Goal: Feedback & Contribution: Submit feedback/report problem

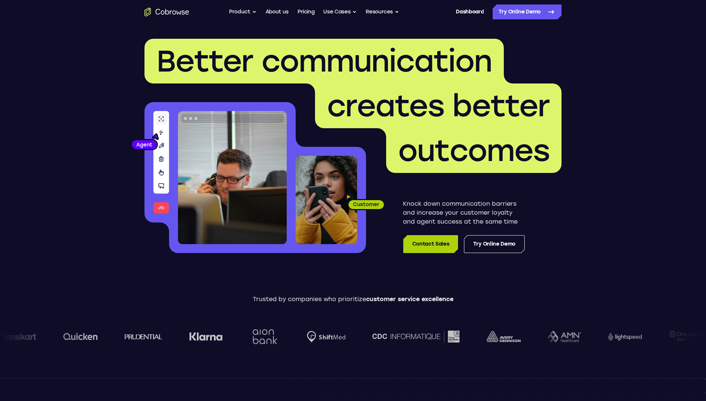
click at [446, 239] on link "Contact Sales" at bounding box center [431, 244] width 55 height 18
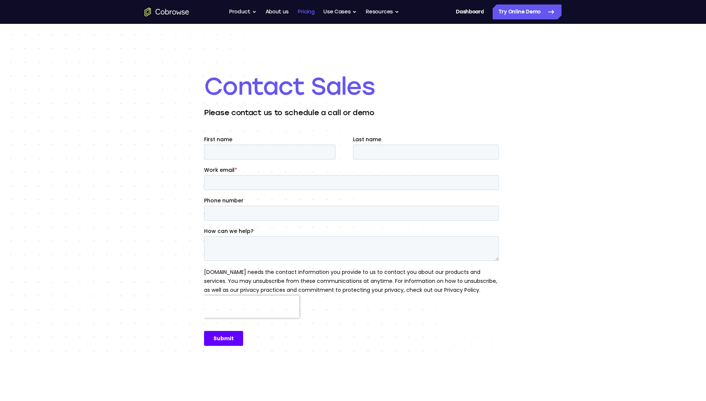
click at [313, 12] on link "Pricing" at bounding box center [306, 11] width 17 height 15
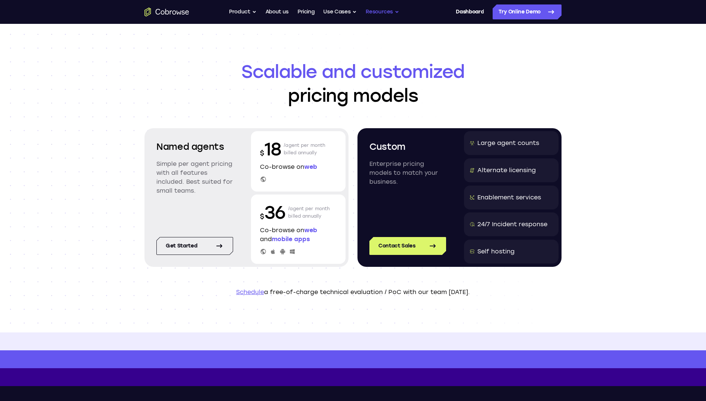
click at [388, 12] on button "Resources" at bounding box center [383, 11] width 34 height 15
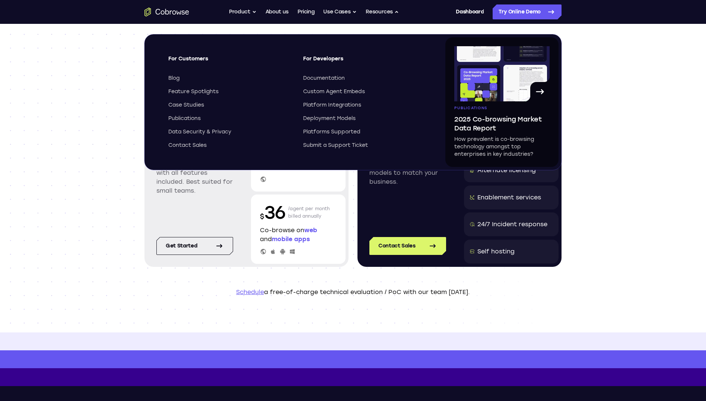
click at [644, 106] on div "Scalable and customized pricing models Named agents Simple per agent pricing wi…" at bounding box center [353, 178] width 706 height 309
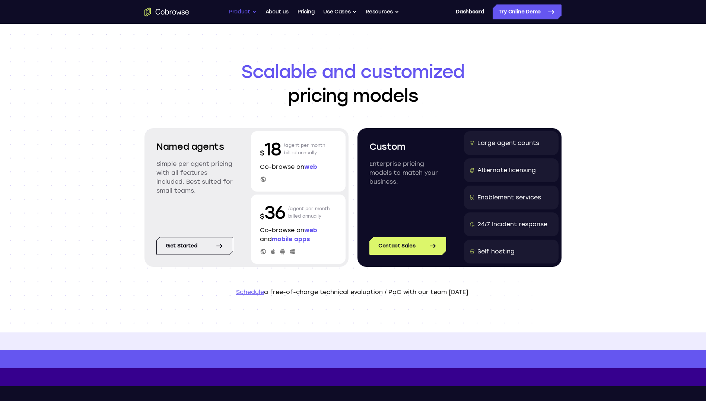
click at [250, 13] on button "Product" at bounding box center [243, 11] width 28 height 15
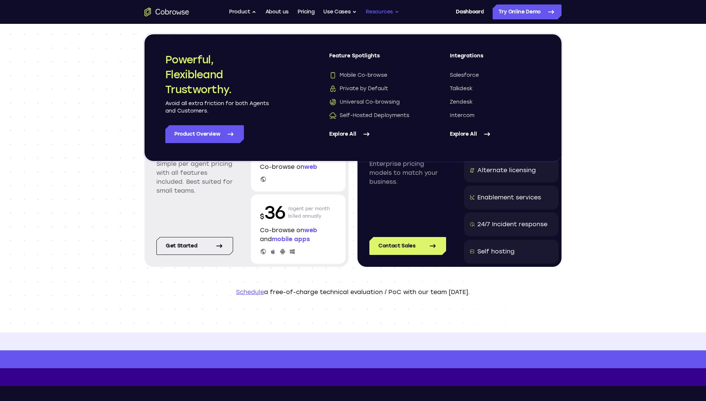
click at [380, 13] on button "Resources" at bounding box center [383, 11] width 34 height 15
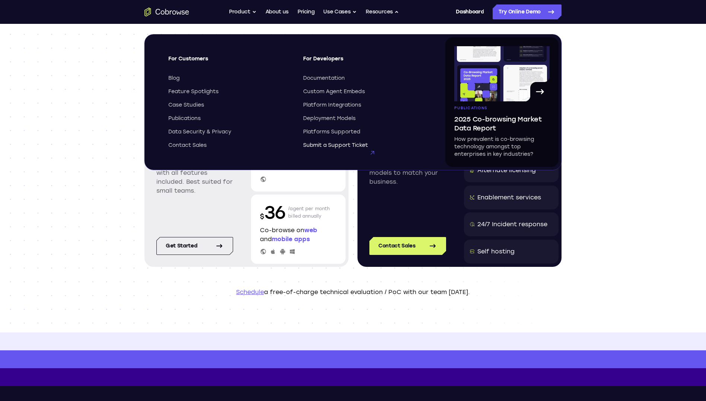
click at [342, 146] on span "Submit a Support Ticket" at bounding box center [335, 145] width 65 height 7
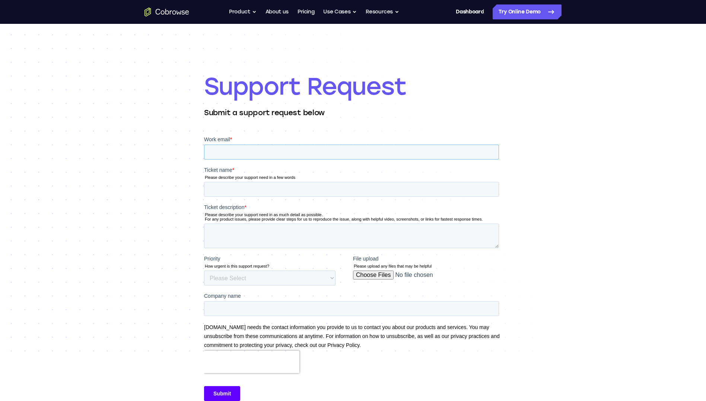
click at [315, 150] on input "Work email *" at bounding box center [351, 152] width 295 height 15
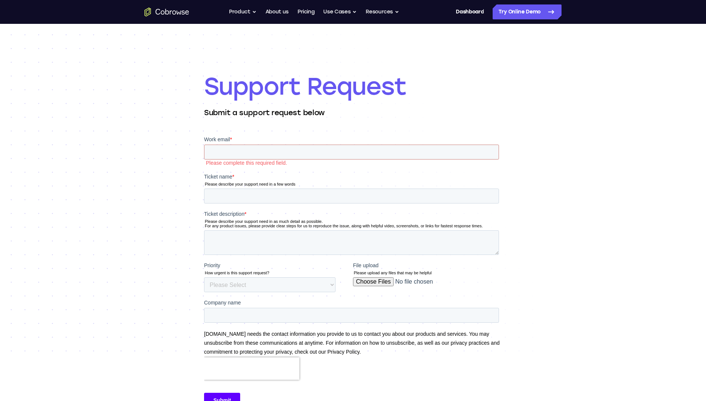
click at [342, 119] on div "Support Request Submit a support request below" at bounding box center [353, 246] width 298 height 445
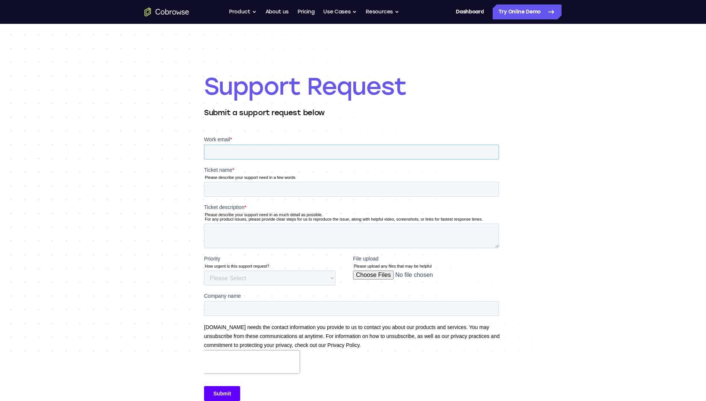
click at [319, 149] on input "Work email *" at bounding box center [351, 152] width 295 height 15
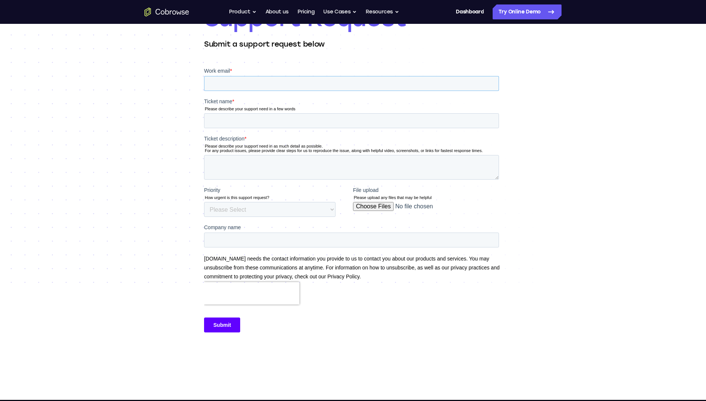
scroll to position [81, 0]
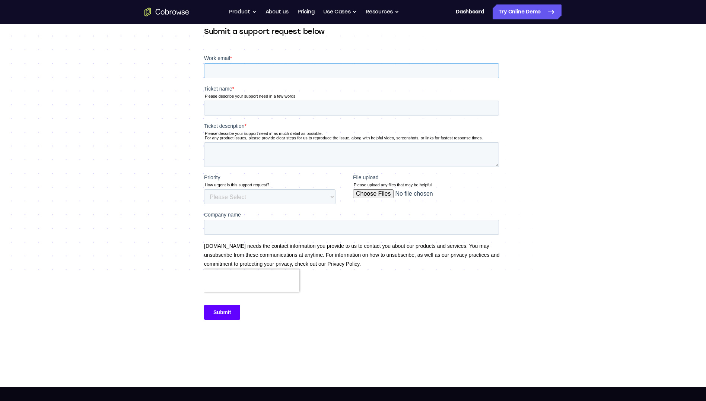
click at [276, 69] on input "Work email *" at bounding box center [351, 70] width 295 height 15
click at [244, 66] on input "Work email *" at bounding box center [351, 70] width 295 height 15
drag, startPoint x: 257, startPoint y: 72, endPoint x: 379, endPoint y: 75, distance: 121.9
click at [379, 75] on input "[EMAIL_ADDRESS][DOMAIN_NAME]" at bounding box center [351, 70] width 295 height 15
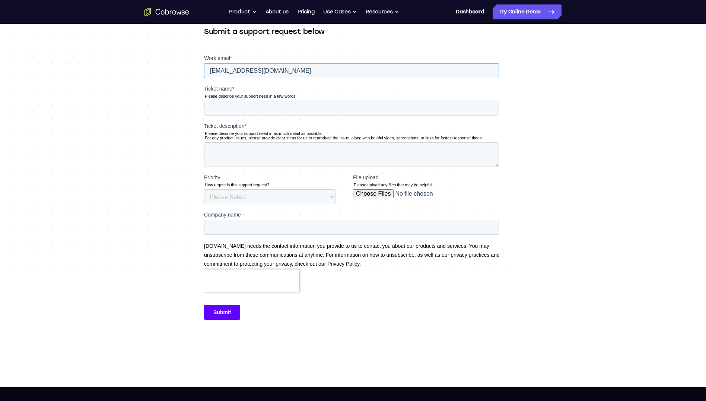
type input "[EMAIL_ADDRESS][DOMAIN_NAME]"
click at [309, 108] on input "Ticket name *" at bounding box center [351, 108] width 295 height 15
click at [261, 107] on input "We try to link" at bounding box center [351, 108] width 295 height 15
type input "We try to link intercom with"
